Goal: Information Seeking & Learning: Learn about a topic

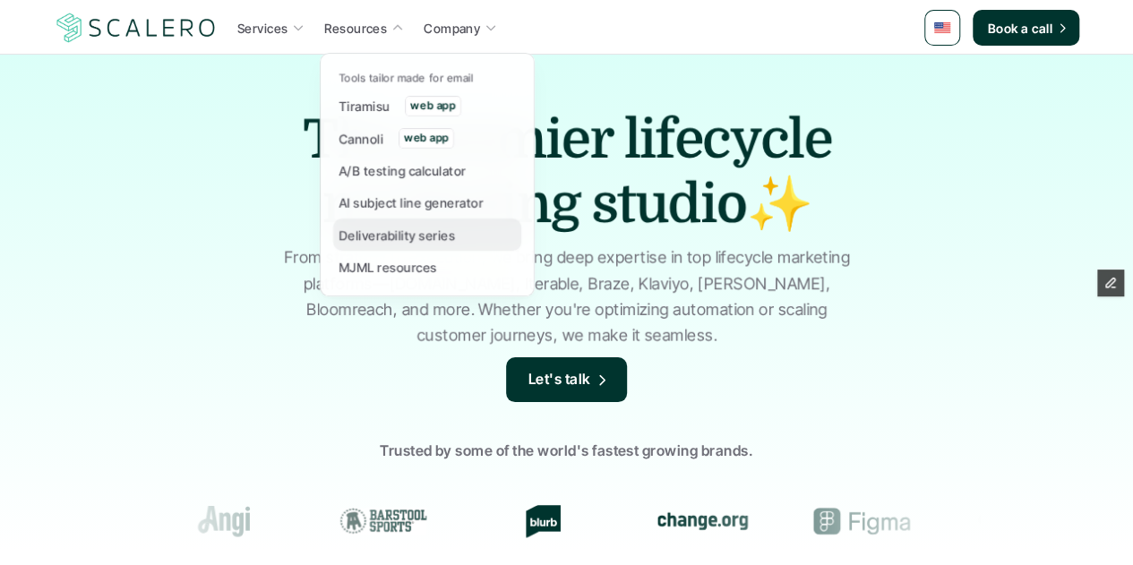
drag, startPoint x: 0, startPoint y: 0, endPoint x: 399, endPoint y: 228, distance: 459.7
click at [399, 228] on p "Deliverability series" at bounding box center [397, 235] width 116 height 19
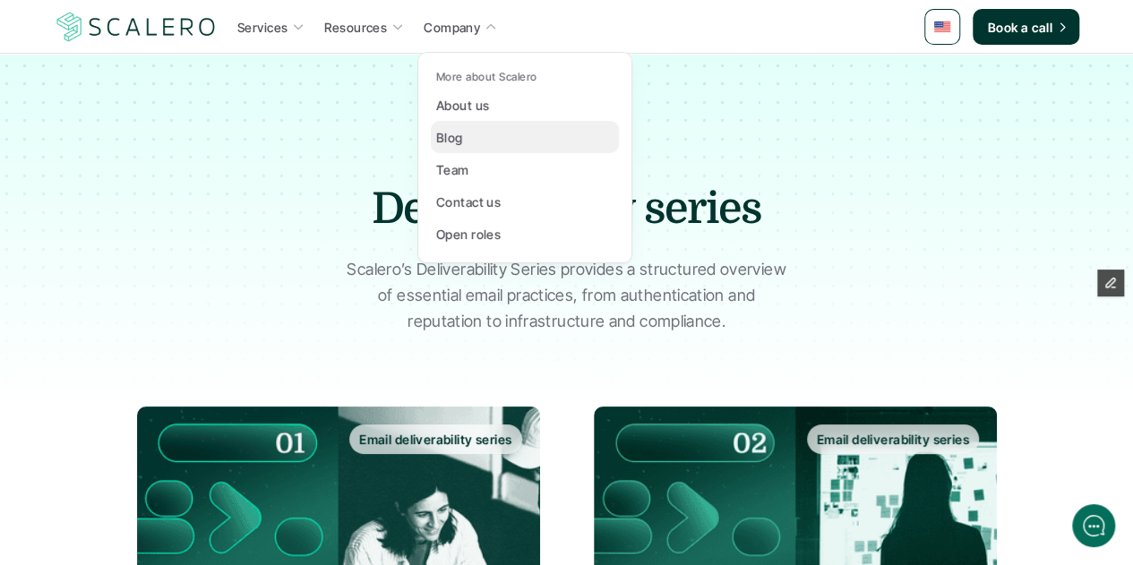
click at [463, 139] on div "Blog" at bounding box center [455, 136] width 38 height 21
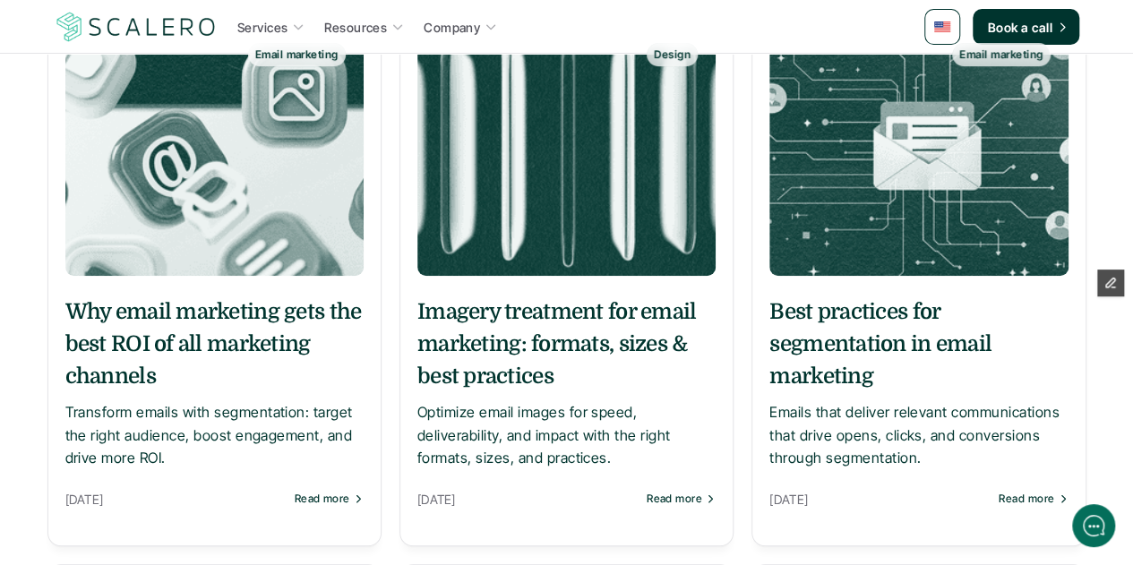
scroll to position [363, 0]
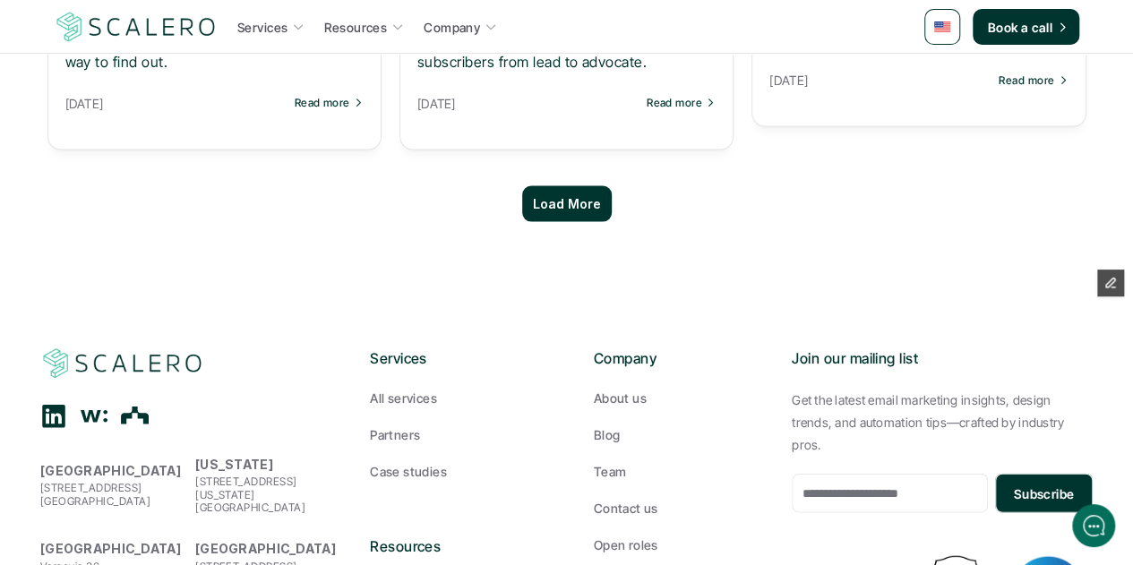
scroll to position [1937, 0]
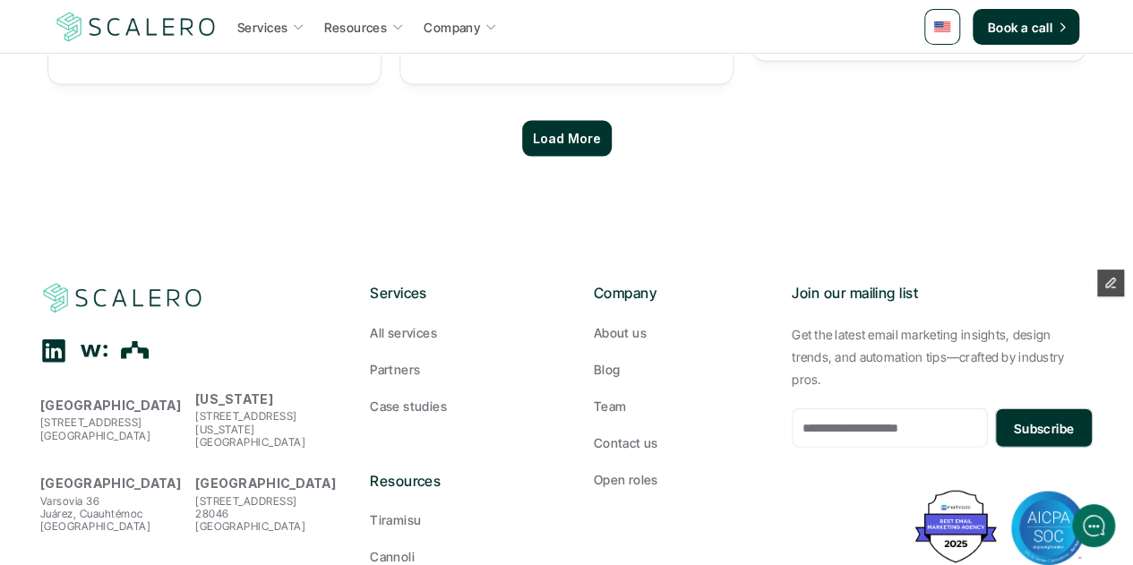
click at [582, 135] on p "Load More" at bounding box center [567, 139] width 68 height 15
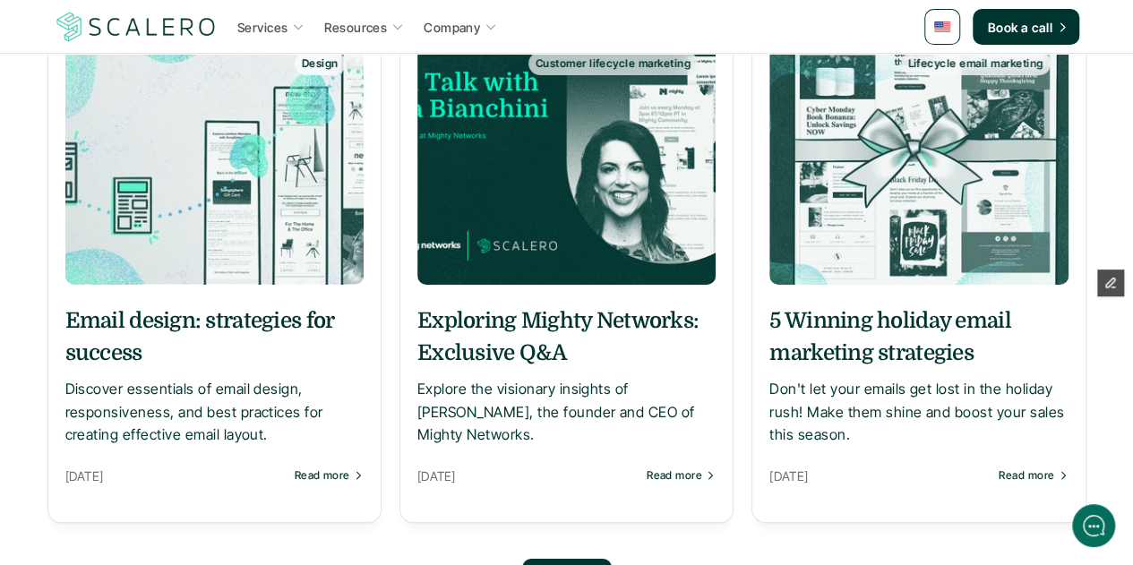
scroll to position [3172, 0]
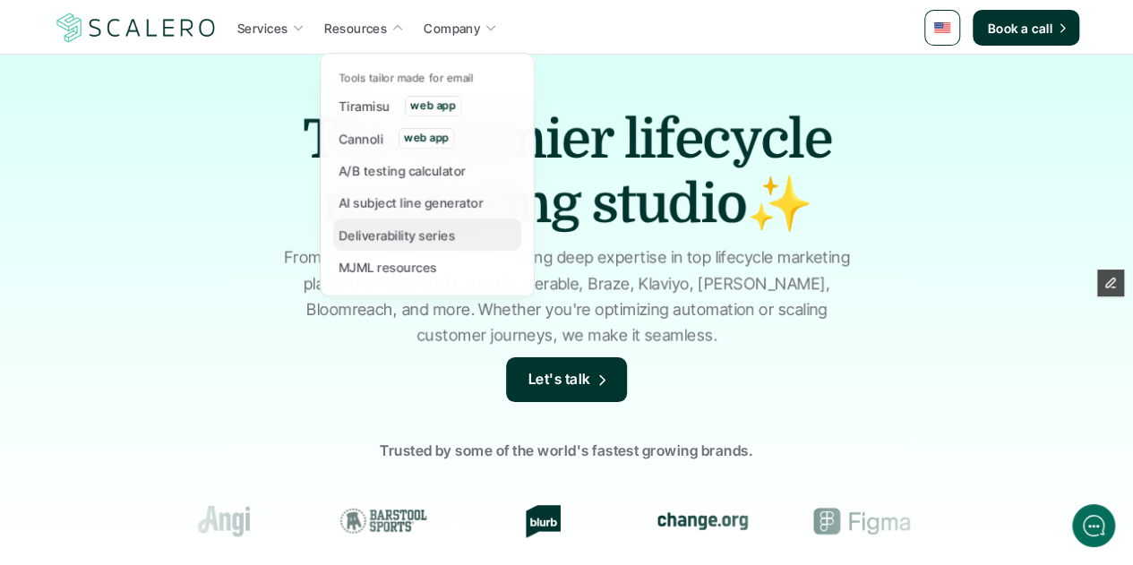
click at [376, 231] on p "Deliverability series" at bounding box center [397, 235] width 116 height 19
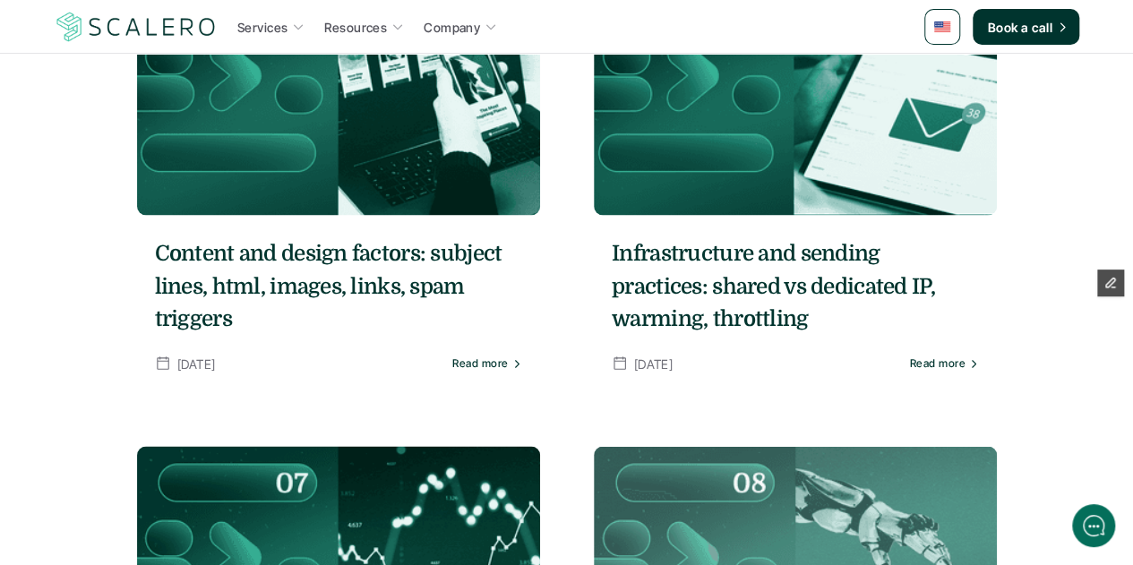
scroll to position [1403, 0]
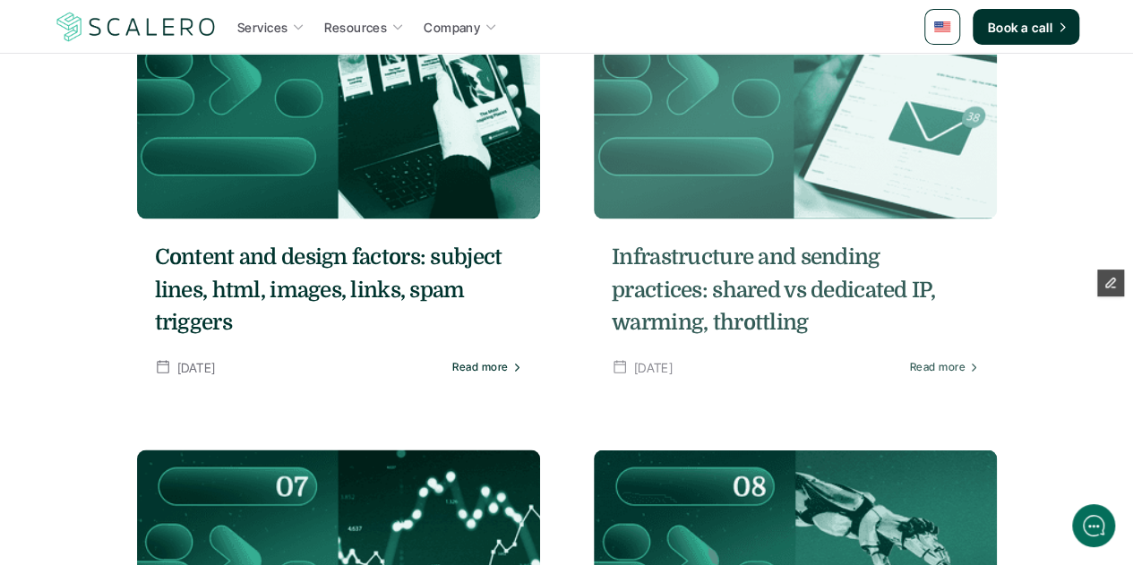
click at [666, 278] on h5 "Infrastructure and sending practices: shared vs dedicated IP, warming, throttli…" at bounding box center [795, 289] width 367 height 97
